Goal: Task Accomplishment & Management: Manage account settings

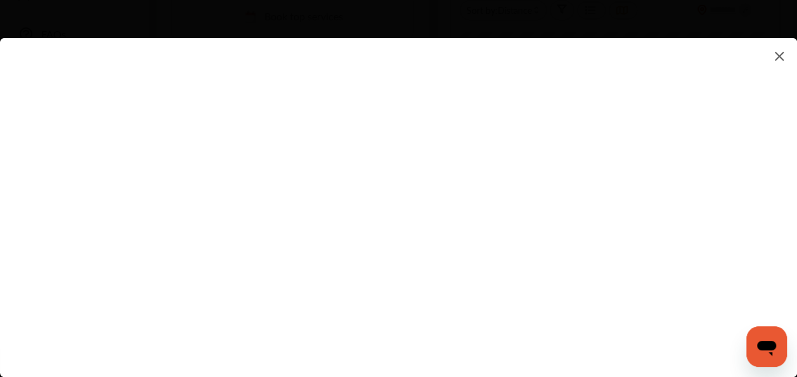
scroll to position [362, 0]
click at [372, 195] on flutter-view at bounding box center [398, 194] width 797 height 313
click at [751, 165] on flutter-view at bounding box center [398, 194] width 797 height 313
click at [379, 141] on flutter-view at bounding box center [398, 194] width 797 height 313
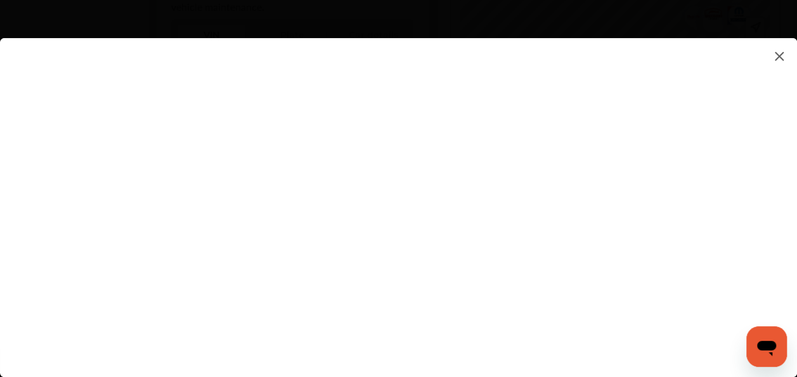
click at [774, 206] on flutter-view at bounding box center [398, 194] width 797 height 313
click at [490, 147] on flutter-view at bounding box center [398, 194] width 797 height 313
type input "**********"
click at [654, 218] on flutter-view "**********" at bounding box center [398, 194] width 797 height 313
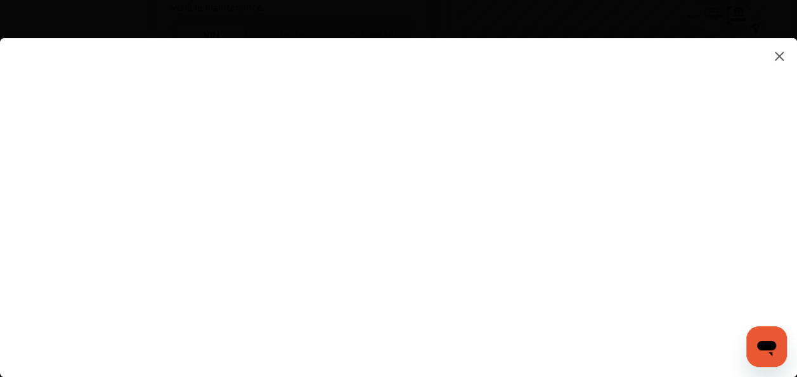
click at [713, 218] on flutter-view at bounding box center [398, 194] width 797 height 313
click at [571, 173] on flutter-view at bounding box center [398, 194] width 797 height 313
type textarea "**********"
click at [528, 224] on flutter-view "**********" at bounding box center [398, 194] width 797 height 313
click at [775, 264] on flutter-view at bounding box center [398, 194] width 797 height 313
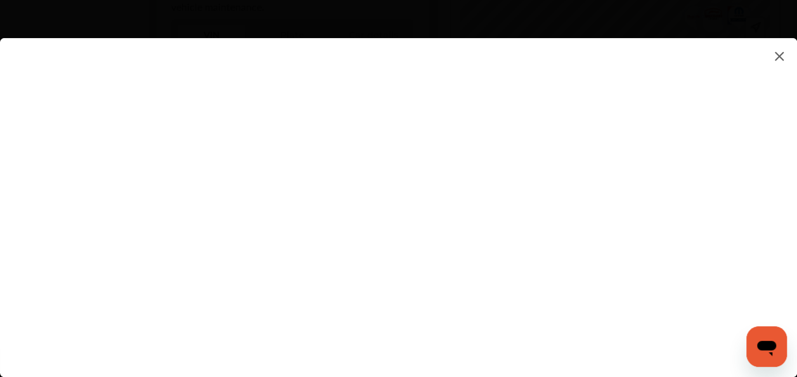
click at [709, 141] on flutter-view at bounding box center [398, 194] width 797 height 313
click at [791, 251] on flutter-view at bounding box center [398, 194] width 797 height 313
click at [458, 124] on flutter-view at bounding box center [398, 194] width 797 height 313
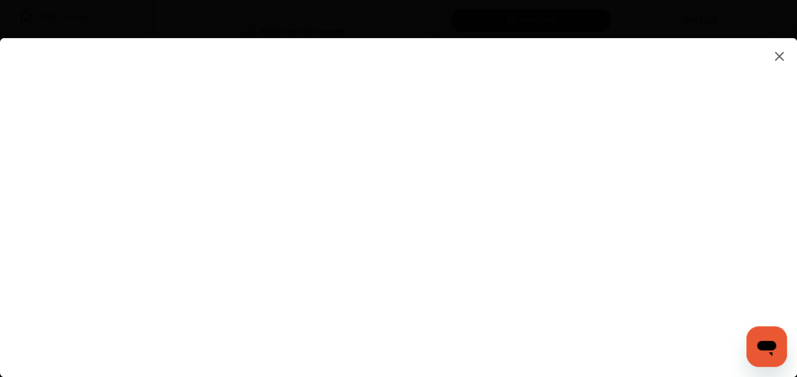
click at [780, 269] on flutter-view at bounding box center [398, 194] width 797 height 313
click at [777, 94] on flutter-view at bounding box center [398, 194] width 797 height 313
click at [780, 60] on img at bounding box center [779, 56] width 15 height 16
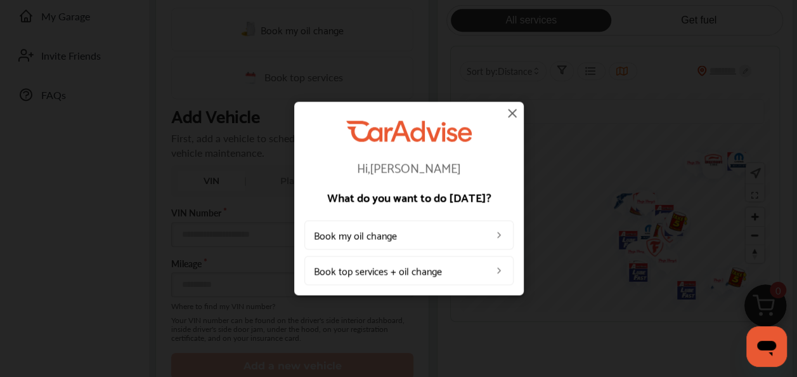
click at [513, 114] on img at bounding box center [512, 112] width 15 height 15
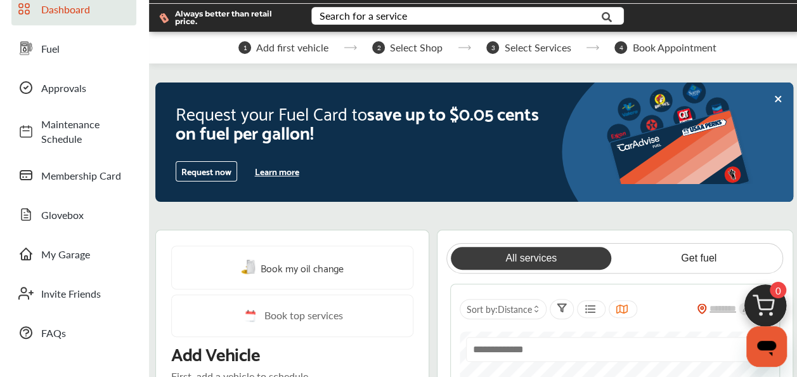
scroll to position [0, 0]
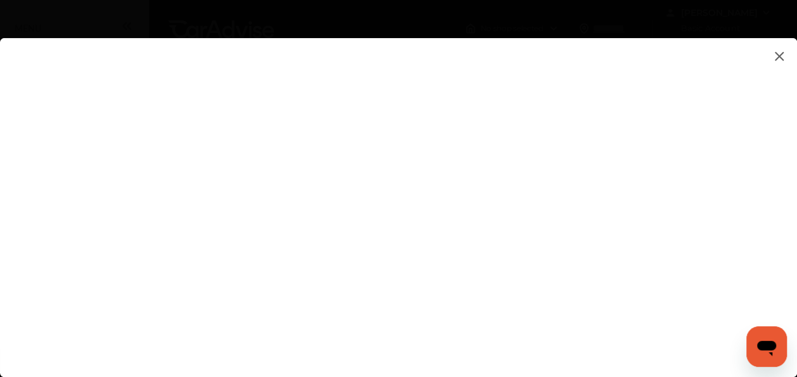
click at [711, 171] on flutter-view at bounding box center [398, 194] width 797 height 313
click at [709, 167] on flutter-view at bounding box center [398, 194] width 797 height 313
click at [795, 212] on flutter-view at bounding box center [398, 194] width 797 height 313
click at [713, 117] on flutter-view at bounding box center [398, 194] width 797 height 313
click at [775, 180] on flutter-view at bounding box center [398, 194] width 797 height 313
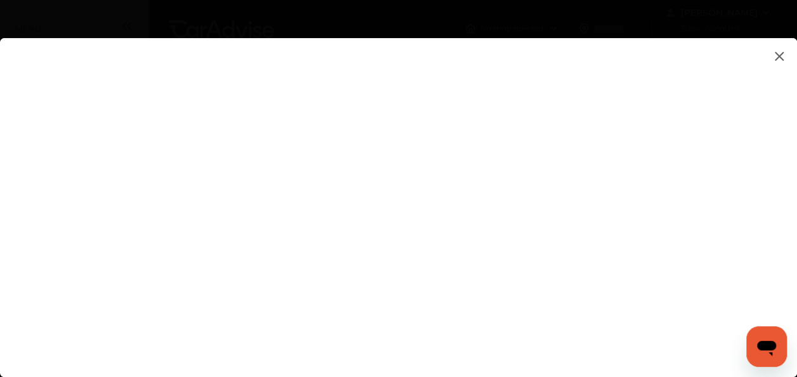
click at [513, 211] on flutter-view at bounding box center [398, 194] width 797 height 313
type input "**********"
click at [777, 236] on flutter-view at bounding box center [398, 194] width 797 height 313
click at [712, 154] on flutter-view at bounding box center [398, 194] width 797 height 313
click at [502, 199] on flutter-view at bounding box center [398, 194] width 797 height 313
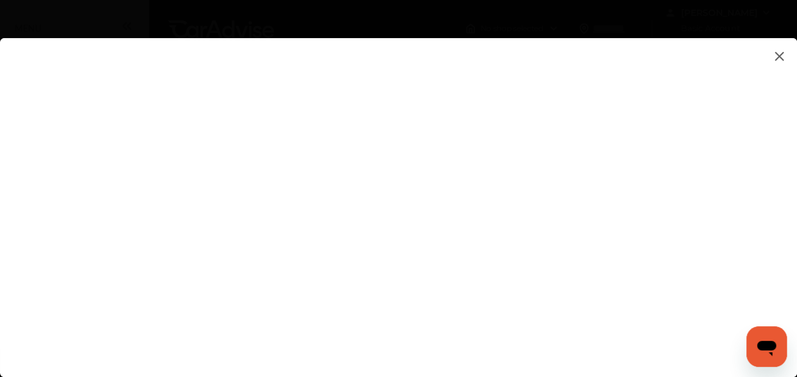
type input "*********"
click at [513, 253] on flutter-view "*********" at bounding box center [398, 194] width 797 height 313
click at [527, 332] on flutter-view at bounding box center [398, 194] width 797 height 313
click at [785, 235] on flutter-view at bounding box center [398, 194] width 797 height 313
click at [791, 284] on flutter-view at bounding box center [398, 194] width 797 height 313
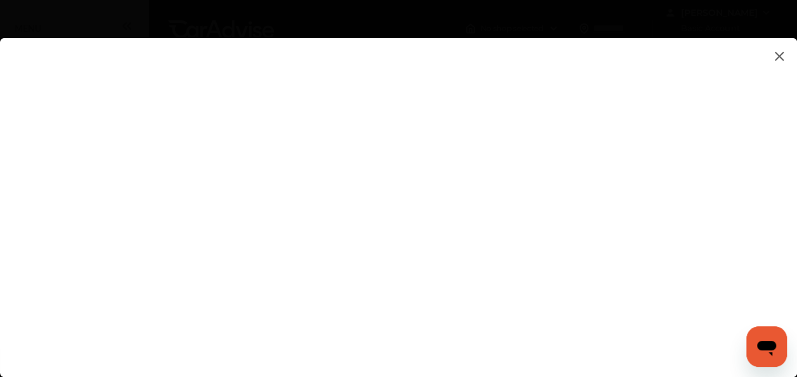
click at [417, 275] on flutter-view at bounding box center [398, 194] width 797 height 313
click at [561, 306] on flutter-view at bounding box center [398, 194] width 797 height 313
click at [797, 226] on html "My Account Dashboard Approvals Maintenance Schedule Membership Card Fuel Gloveb…" at bounding box center [398, 188] width 797 height 377
click at [787, 272] on flutter-view at bounding box center [398, 194] width 797 height 313
click at [797, 67] on html "My Account Dashboard Approvals Maintenance Schedule Membership Card Fuel Gloveb…" at bounding box center [398, 188] width 797 height 377
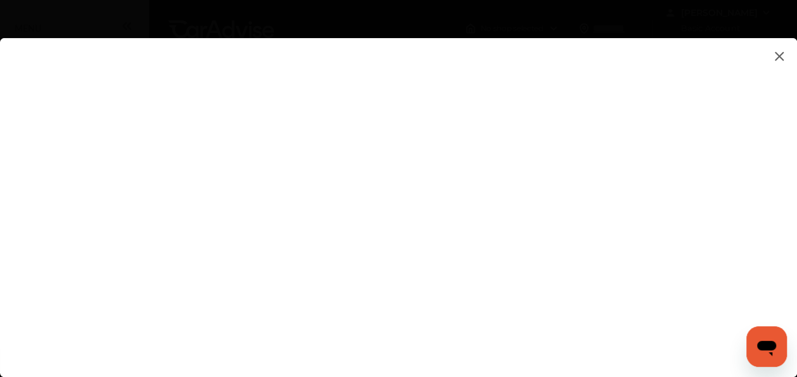
click at [780, 55] on img at bounding box center [779, 56] width 15 height 16
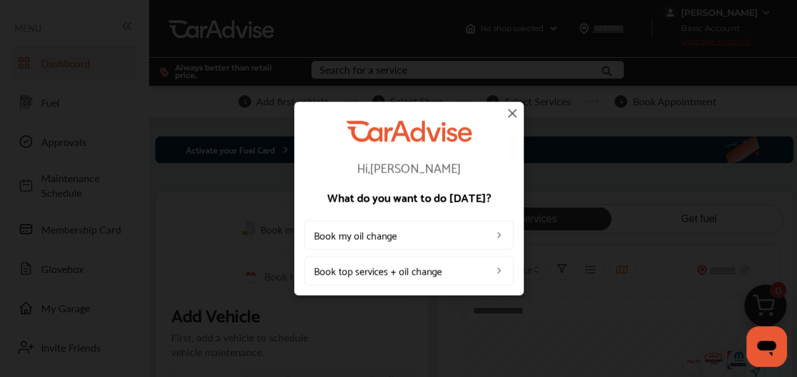
click at [513, 117] on img at bounding box center [512, 112] width 15 height 15
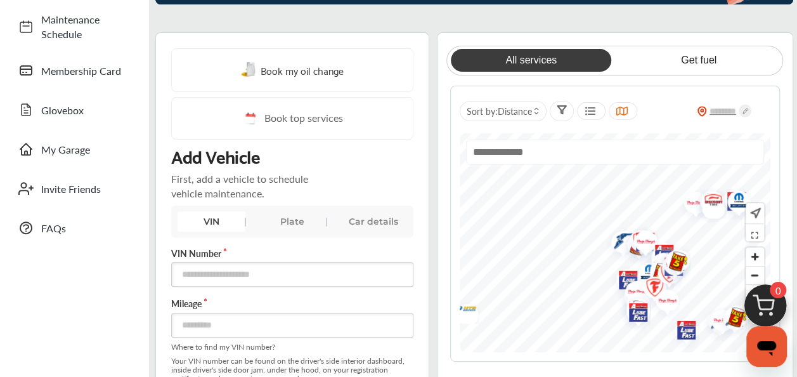
scroll to position [226, 0]
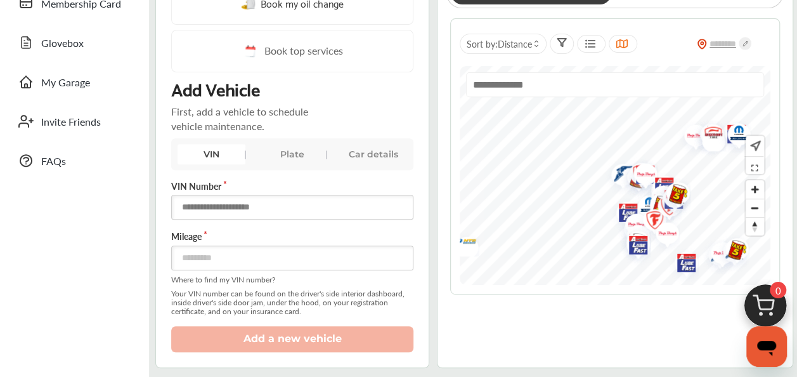
click at [270, 202] on input "text" at bounding box center [292, 207] width 242 height 25
type input "**********"
click at [252, 255] on input "number" at bounding box center [292, 258] width 242 height 25
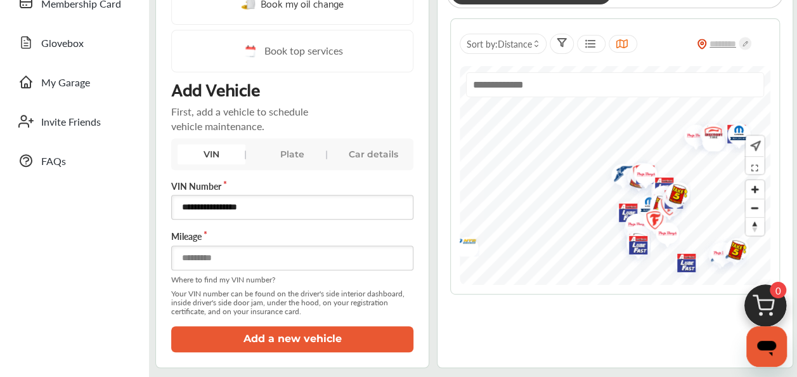
type input "*****"
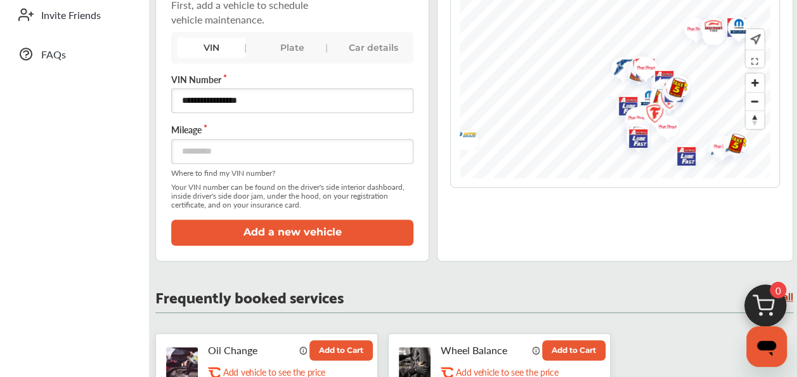
scroll to position [355, 0]
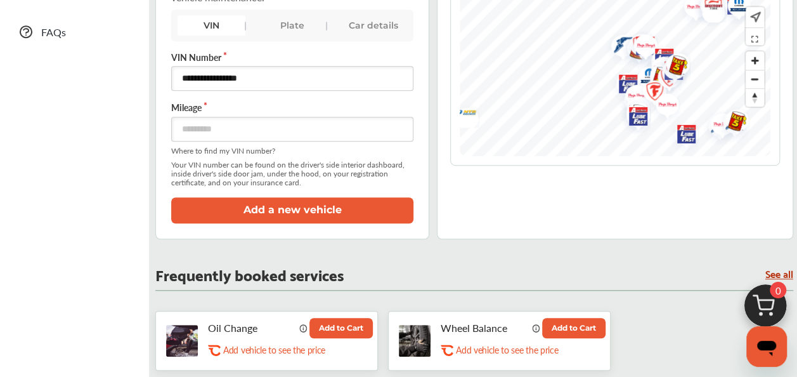
click at [296, 206] on button "Add a new vehicle" at bounding box center [292, 210] width 242 height 26
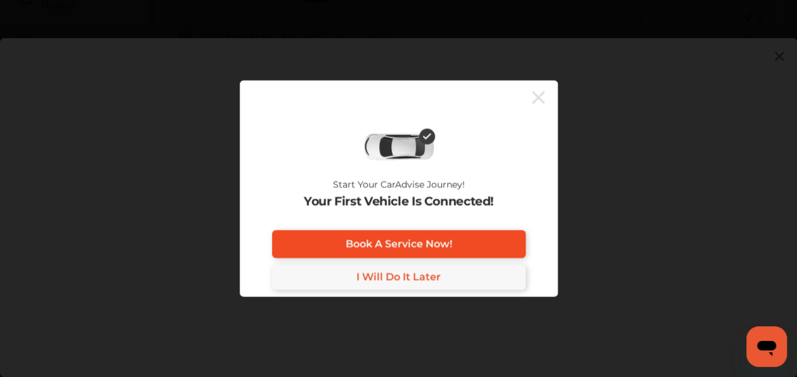
scroll to position [402, 0]
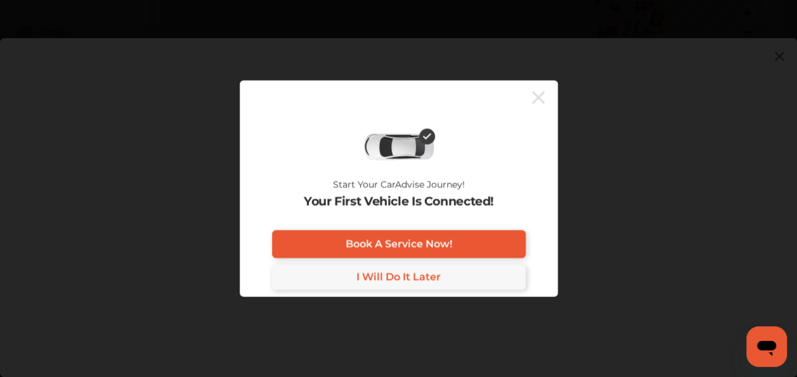
click at [410, 282] on span "I Will Do It Later" at bounding box center [399, 277] width 84 height 12
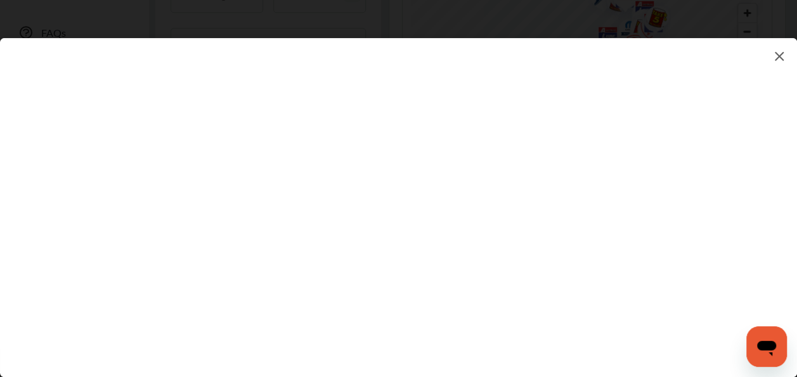
scroll to position [417, 0]
click at [786, 28] on div at bounding box center [409, 198] width 818 height 397
click at [780, 61] on img at bounding box center [779, 56] width 15 height 16
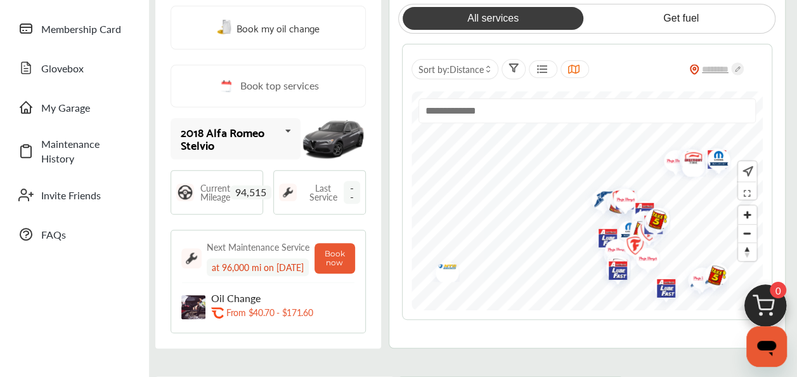
scroll to position [203, 0]
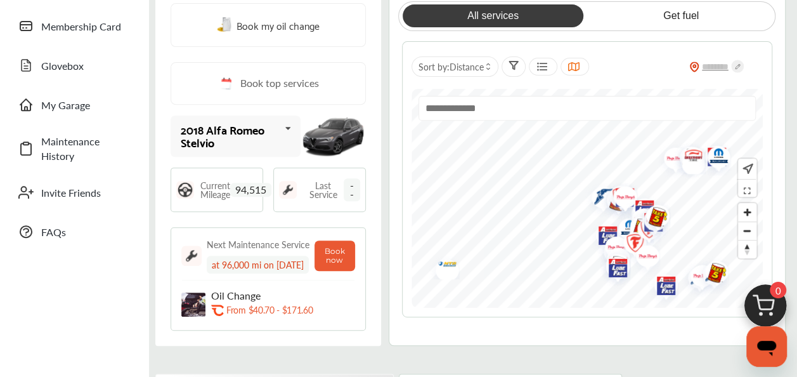
click at [299, 126] on icon at bounding box center [288, 128] width 22 height 27
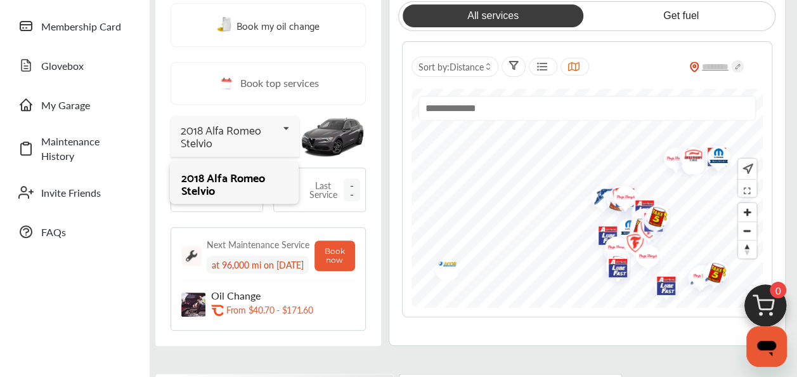
click at [298, 126] on icon at bounding box center [287, 128] width 22 height 27
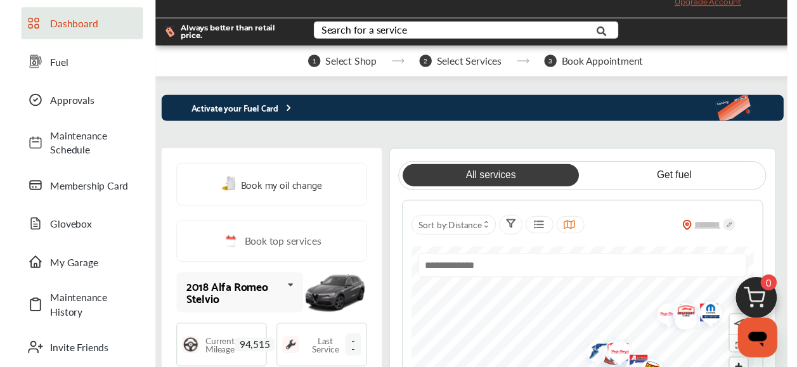
scroll to position [90, 0]
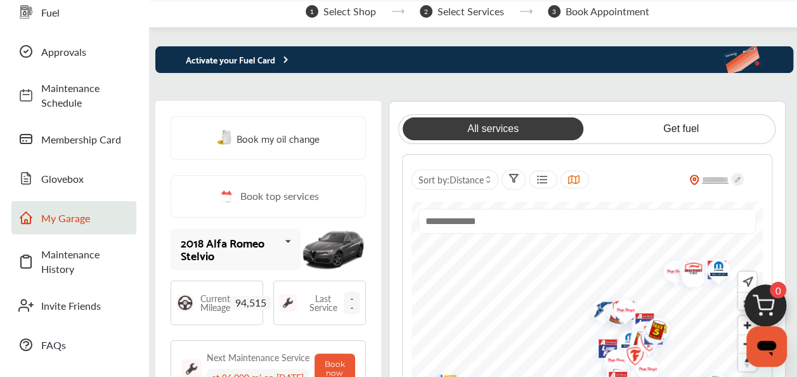
click at [54, 211] on span "My Garage" at bounding box center [85, 218] width 89 height 15
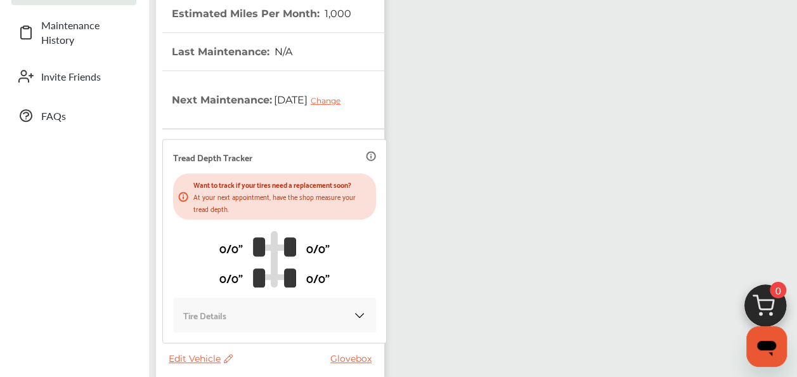
scroll to position [405, 0]
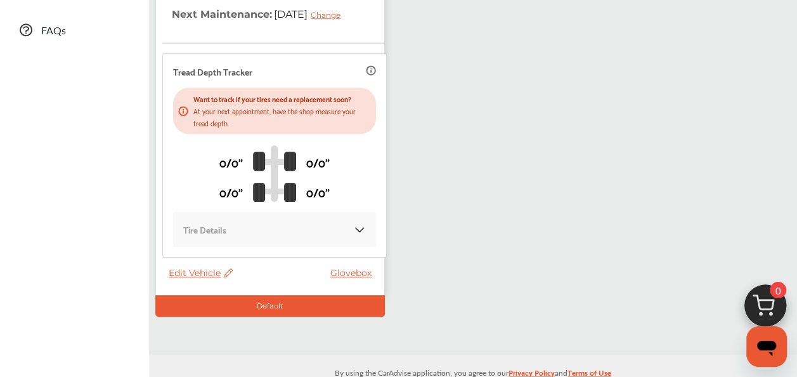
click at [355, 226] on img at bounding box center [359, 229] width 13 height 13
click at [353, 230] on img at bounding box center [359, 229] width 13 height 13
click at [252, 108] on p "At your next appointment, have the shop measure your tread depth." at bounding box center [282, 117] width 178 height 24
click at [420, 226] on div "My Garage Add Vehicle 2018 Alfa Romeo Stelvio VIN : [US_VEHICLE_IDENTIFICATION_…" at bounding box center [473, 3] width 642 height 626
click at [357, 227] on img at bounding box center [359, 229] width 13 height 13
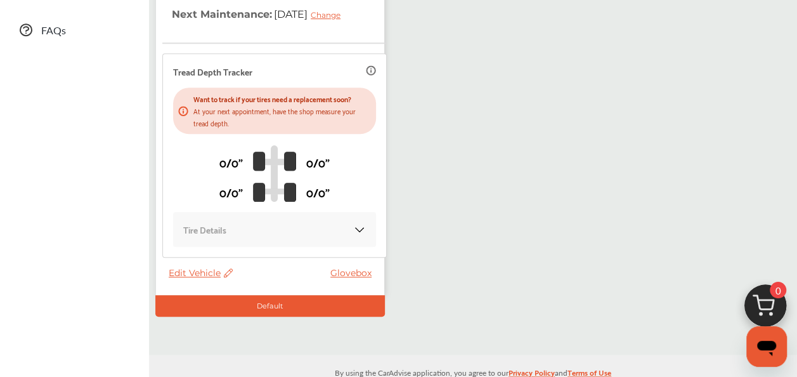
drag, startPoint x: 231, startPoint y: 222, endPoint x: 273, endPoint y: 238, distance: 45.4
click at [239, 226] on div "Tire Details" at bounding box center [274, 229] width 183 height 15
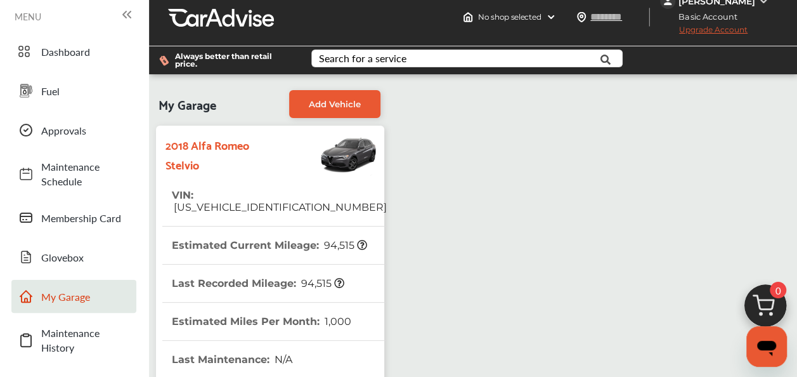
scroll to position [4, 0]
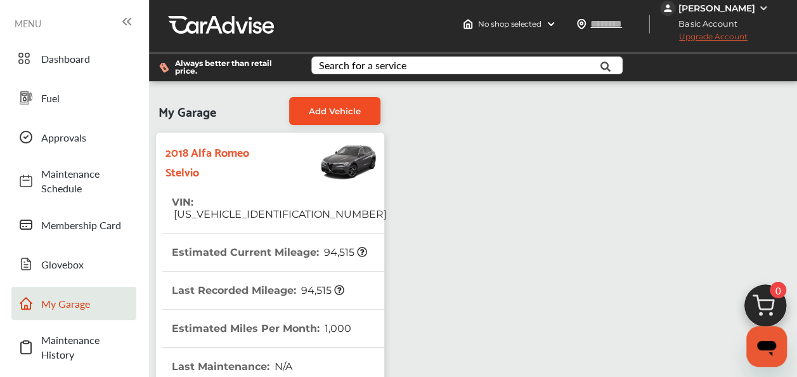
click at [321, 113] on span "Add Vehicle" at bounding box center [335, 111] width 52 height 10
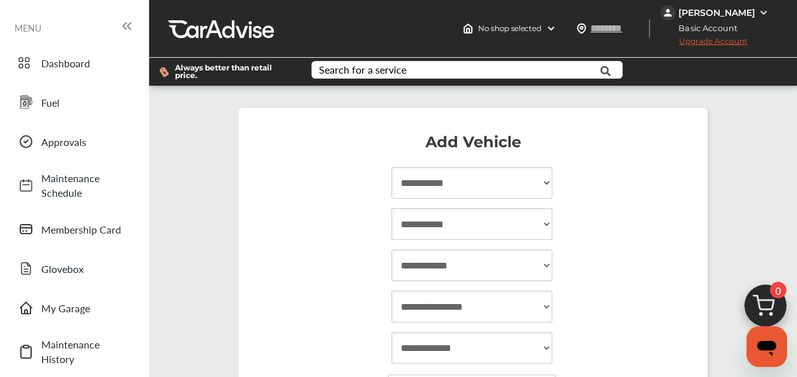
click at [475, 190] on select "**********" at bounding box center [471, 183] width 161 height 32
select select "****"
click at [391, 167] on select "**********" at bounding box center [471, 183] width 161 height 32
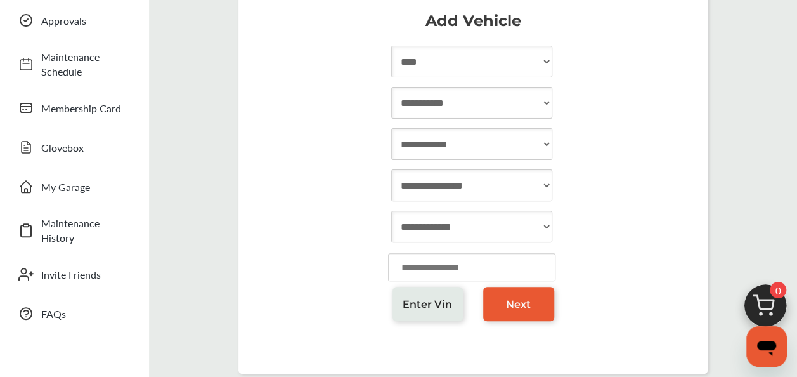
scroll to position [130, 0]
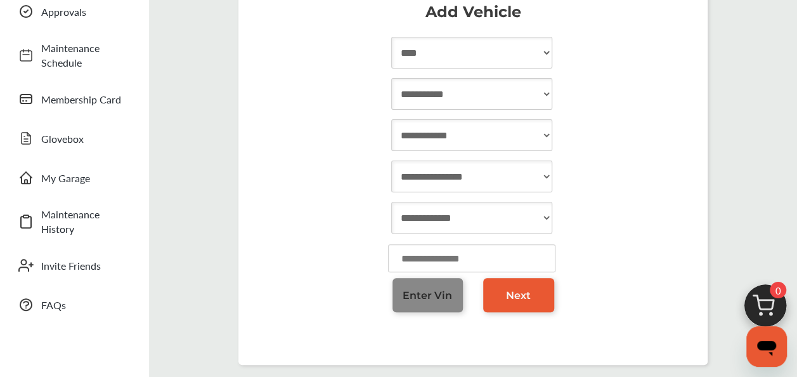
click at [423, 298] on span "Enter Vin" at bounding box center [427, 295] width 49 height 12
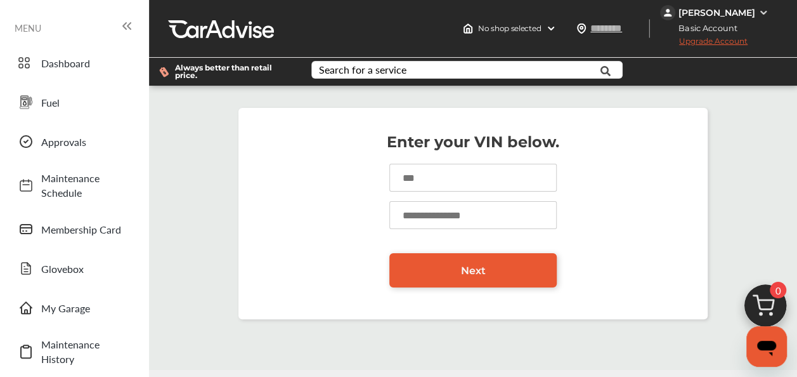
click at [435, 170] on input at bounding box center [473, 178] width 167 height 28
click at [468, 173] on input at bounding box center [473, 178] width 167 height 28
type input "**********"
click at [461, 211] on input "number" at bounding box center [473, 215] width 167 height 28
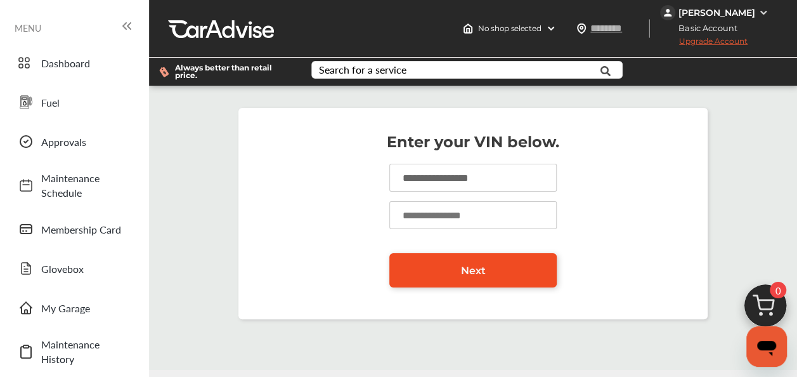
type input "******"
drag, startPoint x: 513, startPoint y: 270, endPoint x: 500, endPoint y: 269, distance: 13.4
click at [512, 270] on link "Next" at bounding box center [473, 270] width 167 height 34
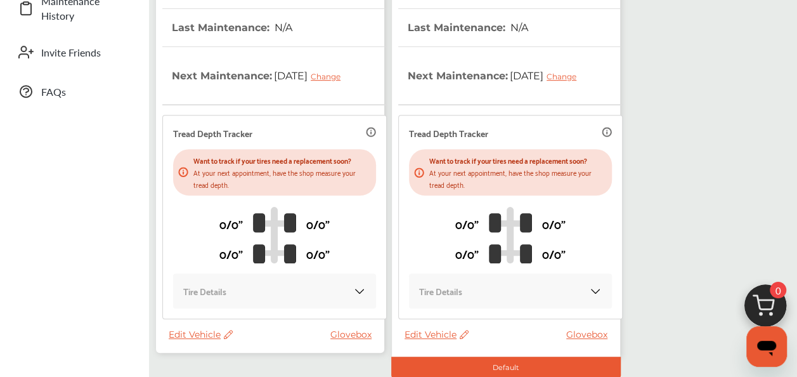
scroll to position [391, 0]
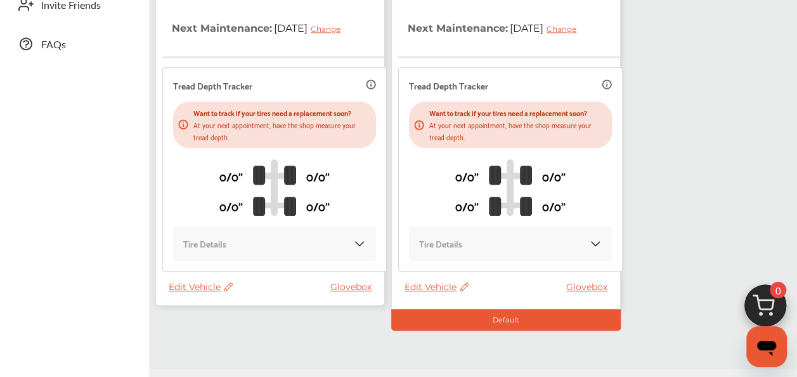
click at [201, 283] on span "Edit Vehicle" at bounding box center [201, 286] width 64 height 11
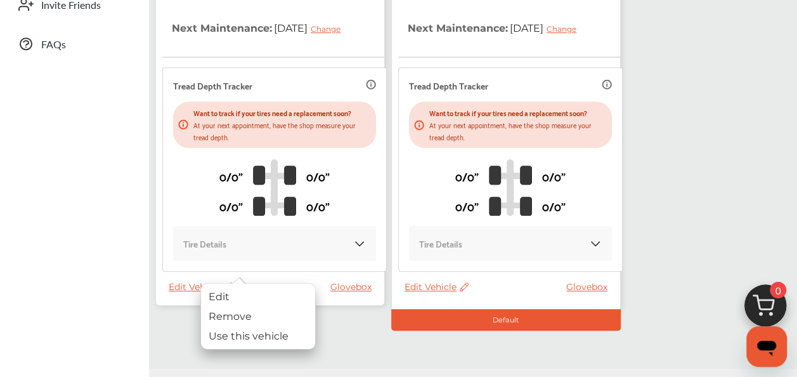
click at [348, 339] on div "My Garage Add Vehicle 2018 Alfa Romeo Stelvio VIN : [US_VEHICLE_IDENTIFICATION_…" at bounding box center [473, 32] width 648 height 674
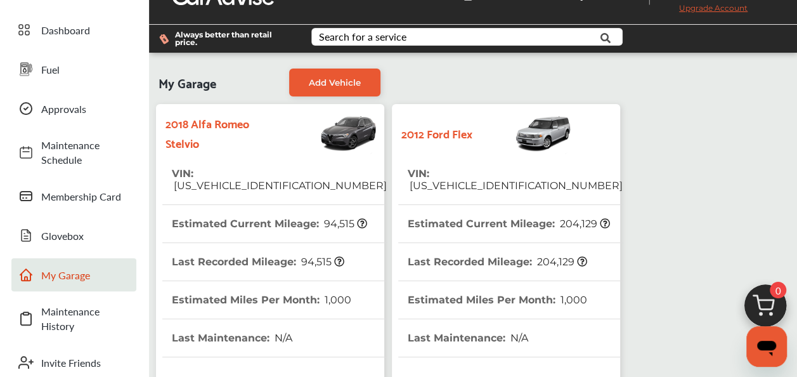
scroll to position [0, 0]
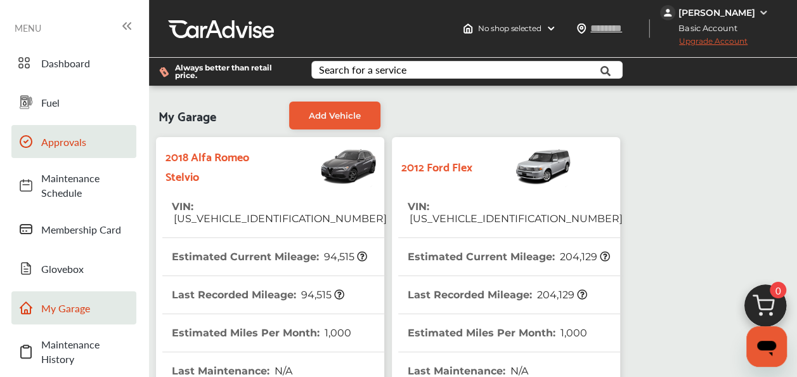
click at [58, 136] on span "Approvals" at bounding box center [85, 141] width 89 height 15
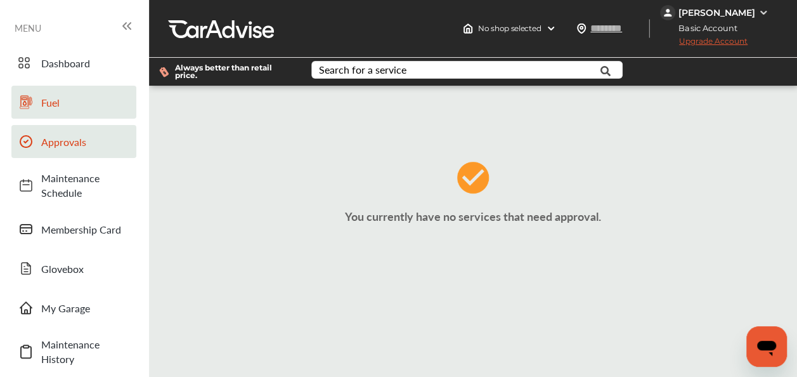
click at [79, 107] on span "Fuel" at bounding box center [85, 102] width 89 height 15
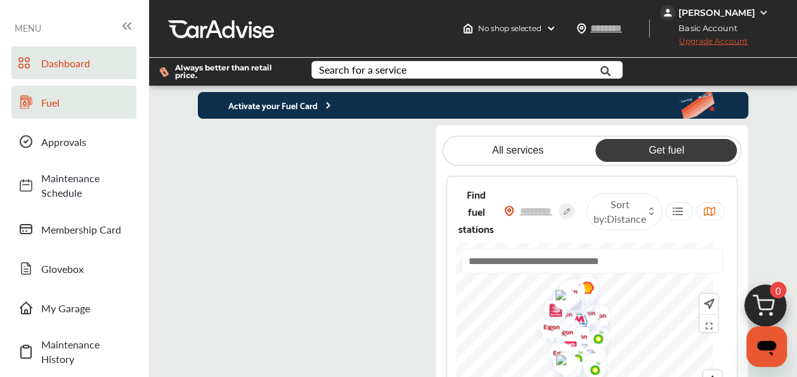
click at [66, 63] on span "Dashboard" at bounding box center [85, 63] width 89 height 15
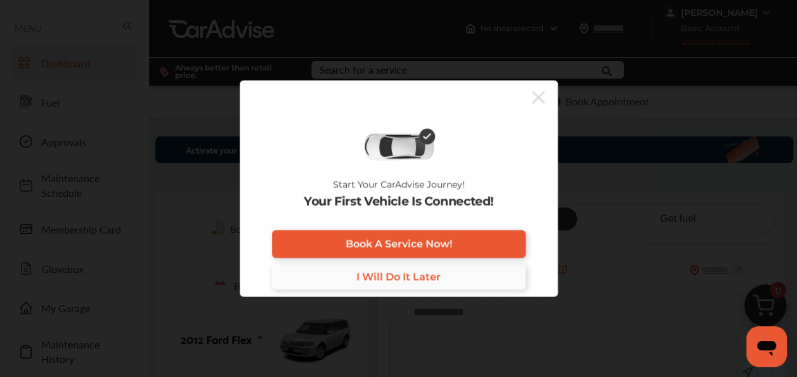
click at [396, 278] on span "I Will Do It Later" at bounding box center [399, 277] width 84 height 12
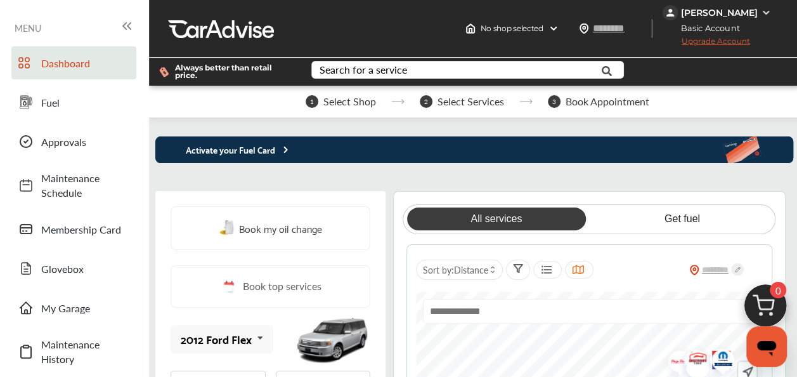
scroll to position [41, 0]
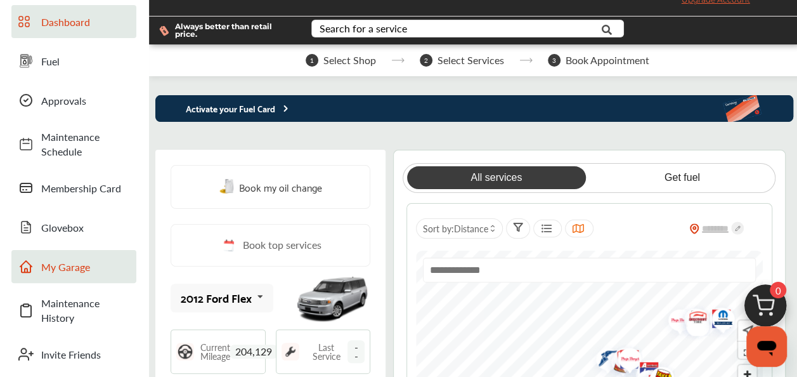
click at [87, 266] on span "My Garage" at bounding box center [85, 266] width 89 height 15
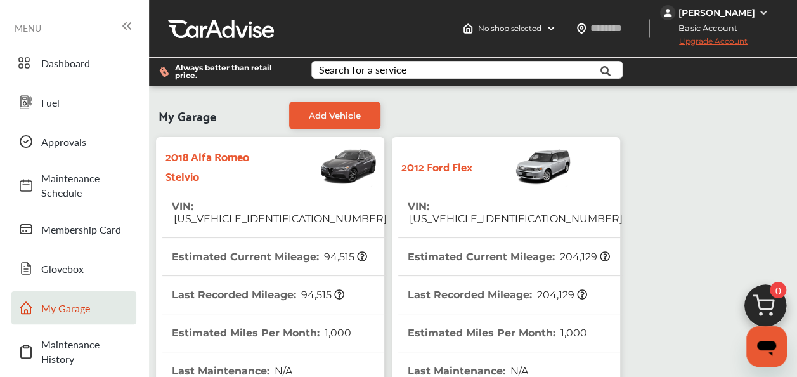
click at [288, 182] on img at bounding box center [328, 165] width 100 height 44
click at [218, 161] on strong "2018 Alfa Romeo Stelvio" at bounding box center [222, 165] width 112 height 39
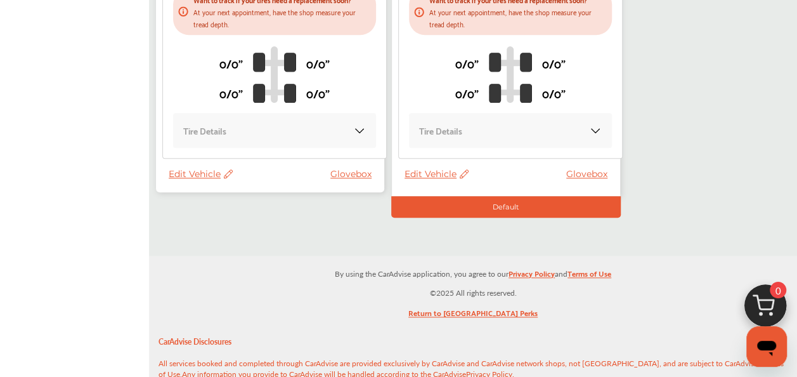
scroll to position [509, 0]
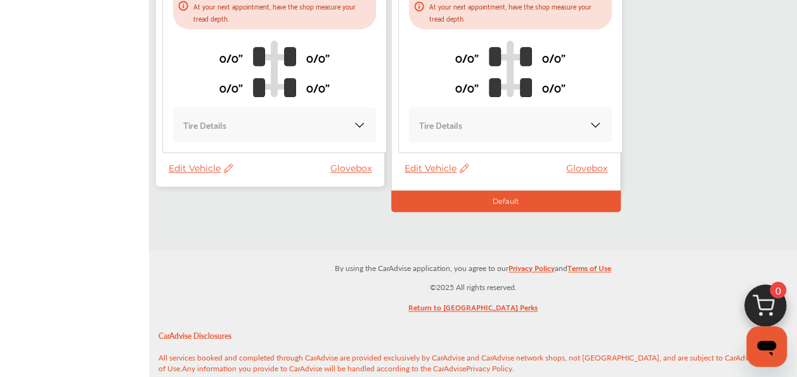
click at [192, 166] on span "Edit Vehicle" at bounding box center [201, 167] width 64 height 11
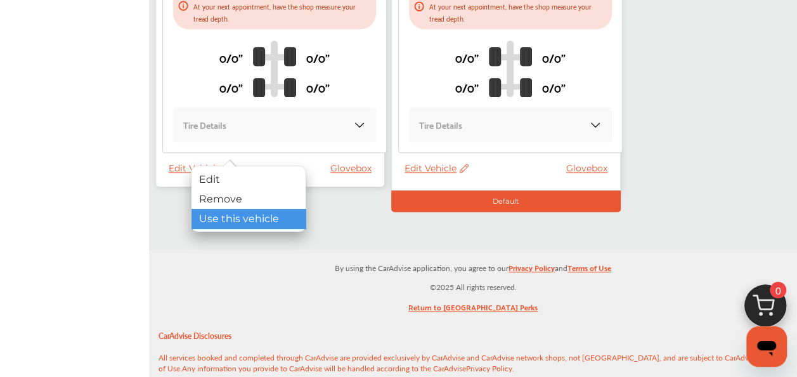
click at [254, 222] on div "Use this vehicle" at bounding box center [249, 219] width 114 height 20
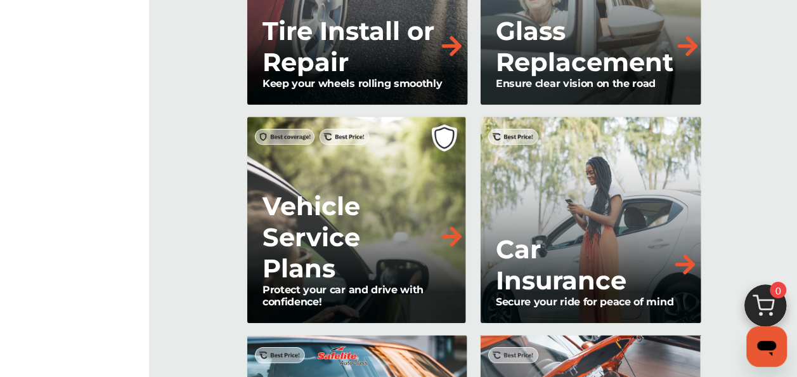
scroll to position [1433, 0]
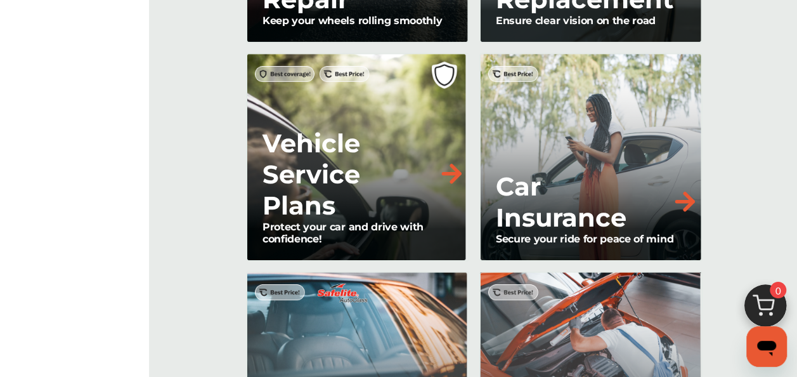
click at [618, 171] on p "Car Insurance" at bounding box center [583, 202] width 175 height 62
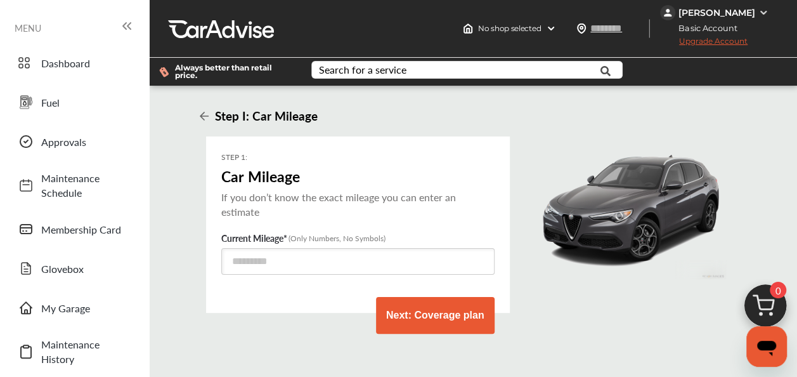
click at [412, 307] on button "Next: Coverage plan" at bounding box center [435, 315] width 119 height 37
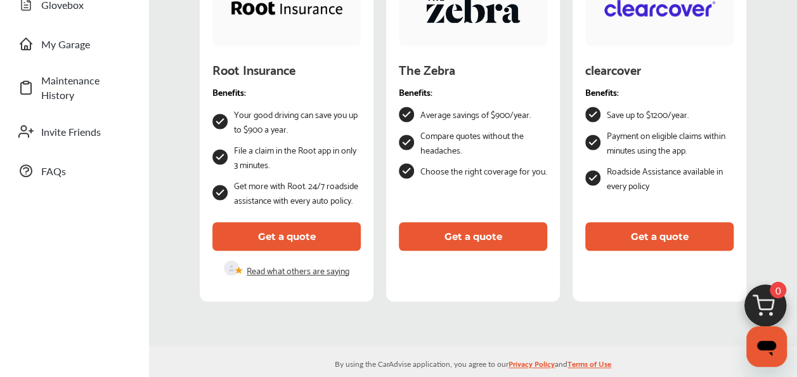
scroll to position [232, 0]
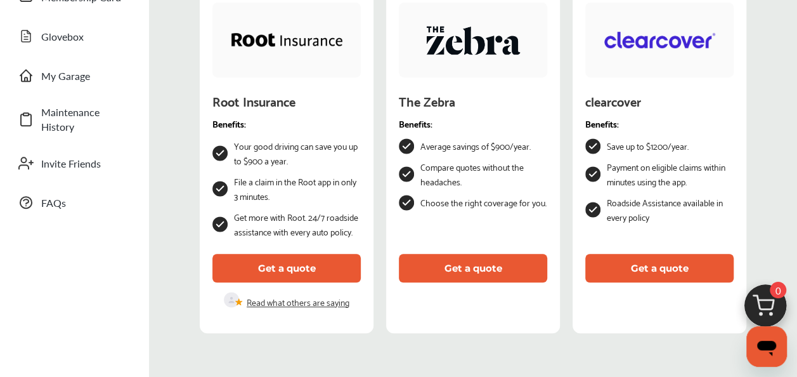
click at [682, 268] on button "Get a quote" at bounding box center [660, 268] width 148 height 29
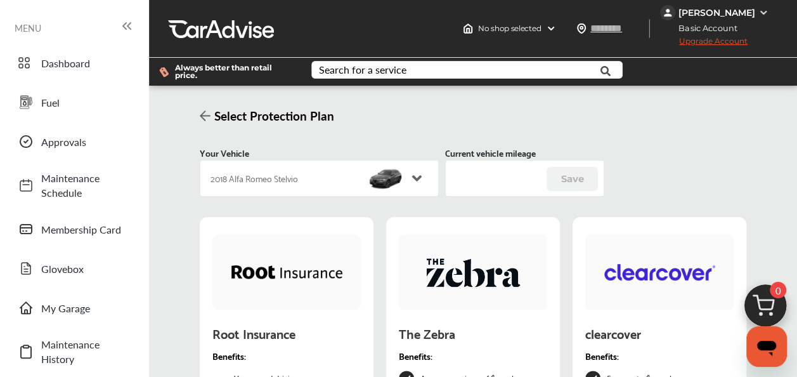
drag, startPoint x: 65, startPoint y: 49, endPoint x: 113, endPoint y: 80, distance: 56.8
click at [67, 49] on link "Dashboard" at bounding box center [73, 62] width 125 height 33
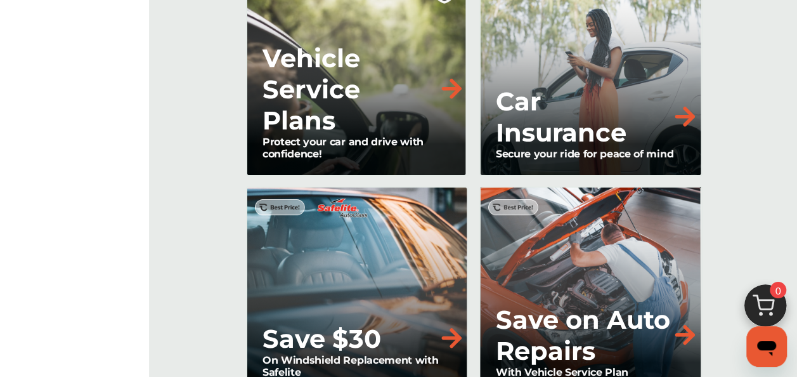
scroll to position [1578, 0]
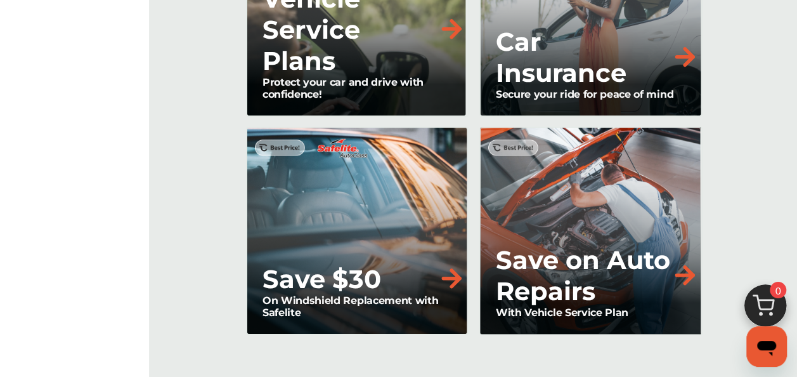
click at [692, 265] on img at bounding box center [685, 275] width 28 height 28
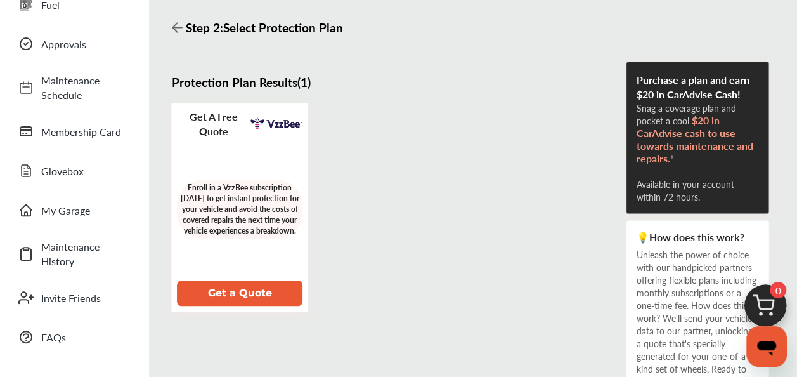
scroll to position [100, 0]
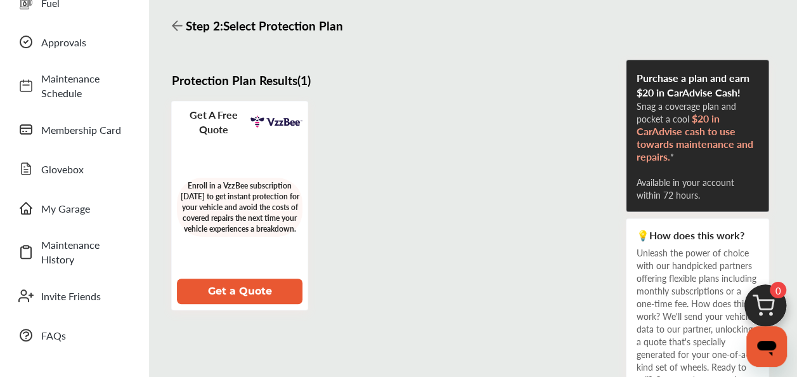
click at [230, 294] on button "Get a Quote" at bounding box center [240, 291] width 126 height 25
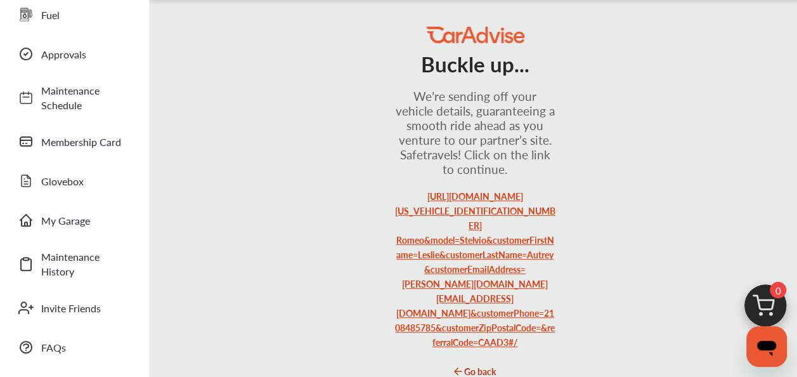
scroll to position [77, 0]
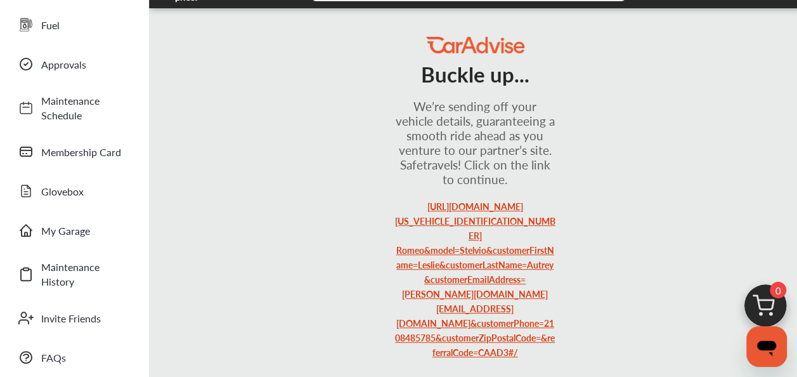
click at [478, 239] on link "[URL][DOMAIN_NAME][US_VEHICLE_IDENTIFICATION_NUMBER] Romeo&model=Stelvio&custom…" at bounding box center [475, 279] width 161 height 159
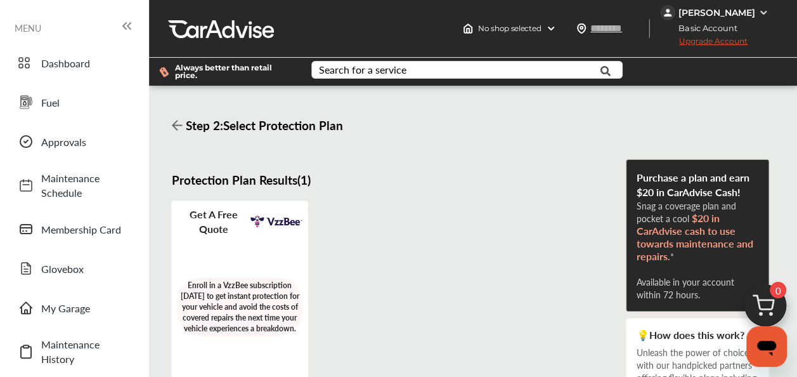
click at [457, 211] on div "Get a Free Quote Enroll in a VzzBee subscription [DATE] to get instant protecti…" at bounding box center [397, 304] width 458 height 209
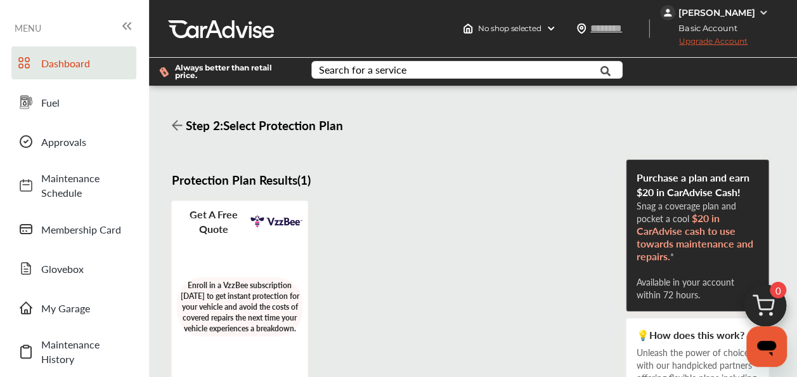
click at [68, 61] on span "Dashboard" at bounding box center [85, 63] width 89 height 15
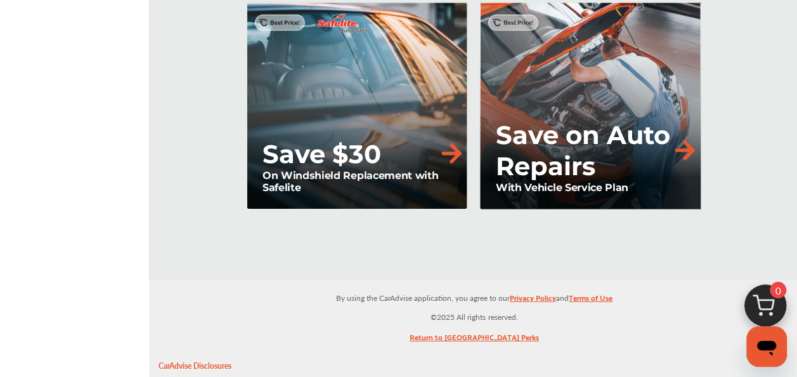
scroll to position [1712, 0]
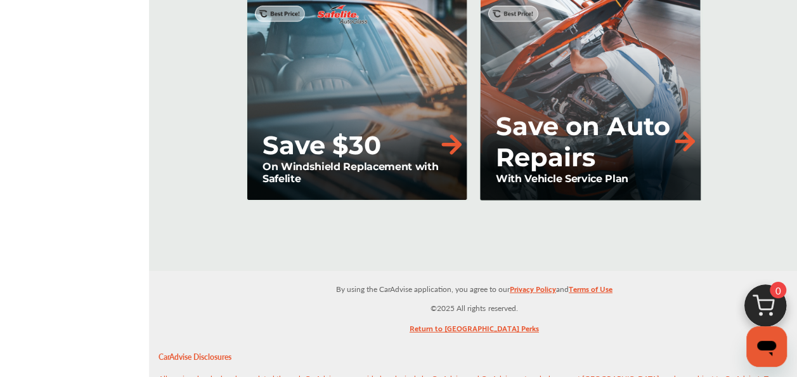
click at [588, 126] on p "Save on Auto Repairs" at bounding box center [583, 141] width 175 height 62
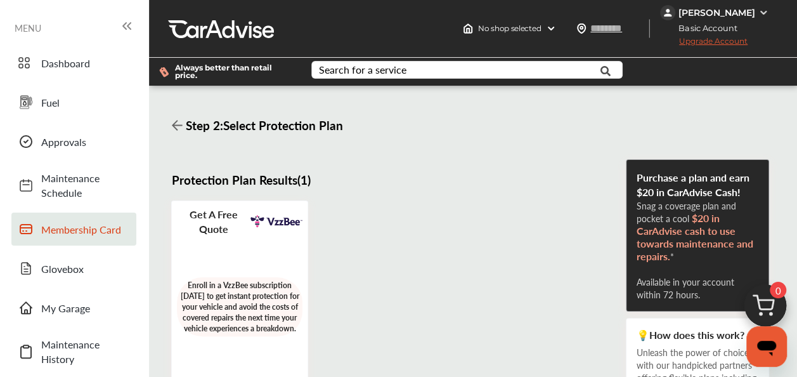
click at [73, 223] on span "Membership Card" at bounding box center [85, 229] width 89 height 15
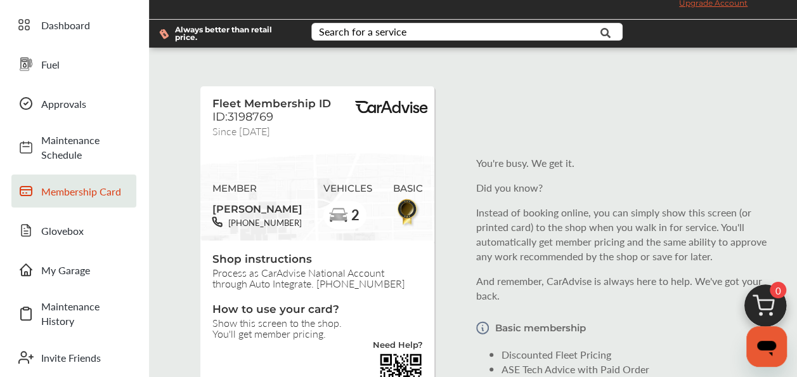
scroll to position [173, 0]
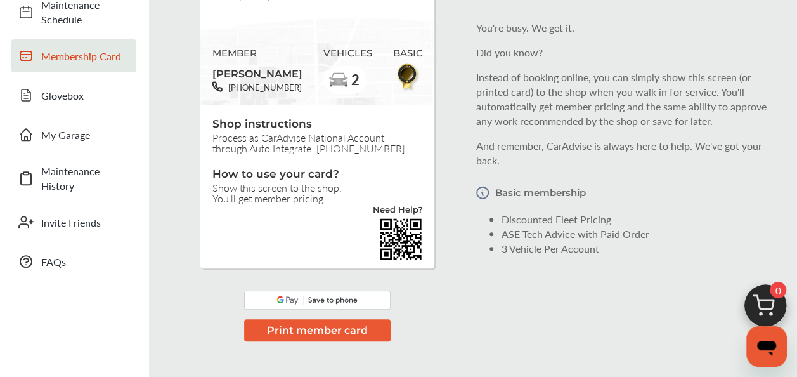
click at [192, 223] on div "Fleet Membership ID ID:3198769 Since [DATE] MEMBER [PERSON_NAME] [PHONE_NUMBER]…" at bounding box center [473, 138] width 642 height 432
click at [173, 95] on div "Fleet Membership ID ID:3198769 Since [DATE] MEMBER [PERSON_NAME] [PHONE_NUMBER]…" at bounding box center [473, 138] width 642 height 432
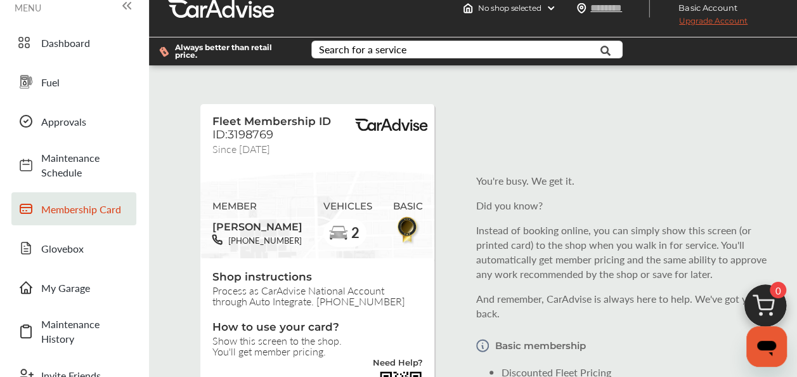
scroll to position [0, 0]
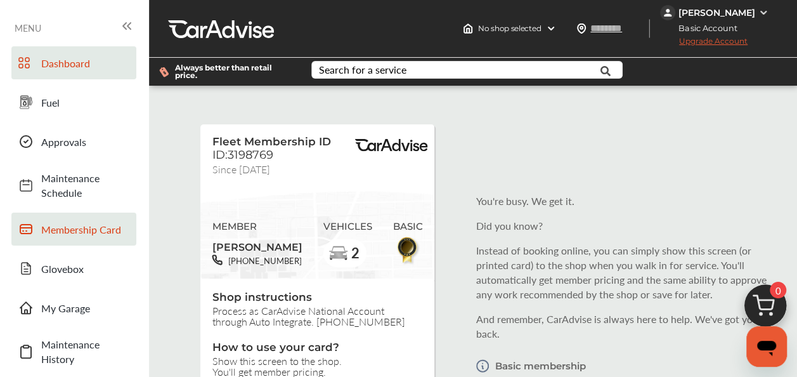
click at [51, 70] on link "Dashboard" at bounding box center [73, 62] width 125 height 33
